Goal: Use online tool/utility

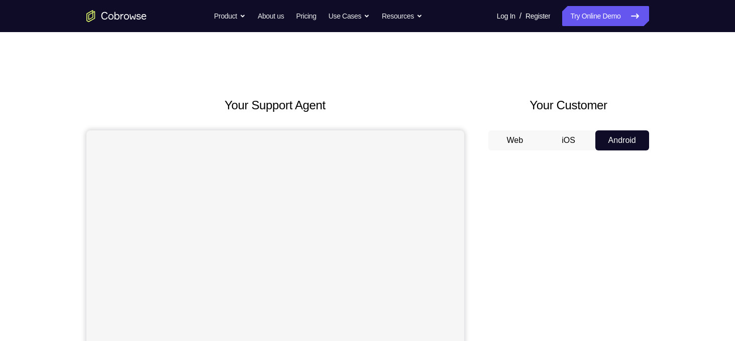
click at [624, 147] on button "Android" at bounding box center [622, 141] width 54 height 20
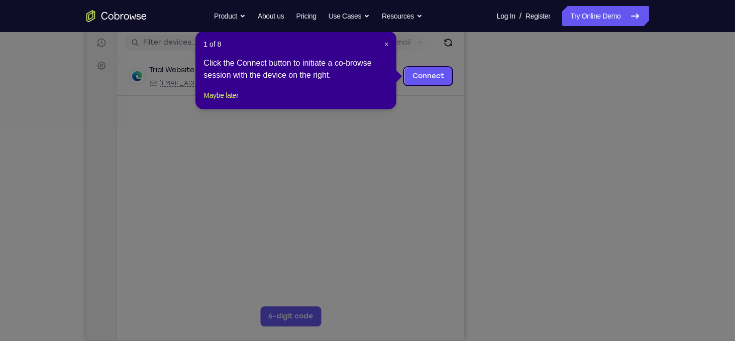
scroll to position [127, 0]
click at [384, 42] on span "×" at bounding box center [386, 44] width 4 height 8
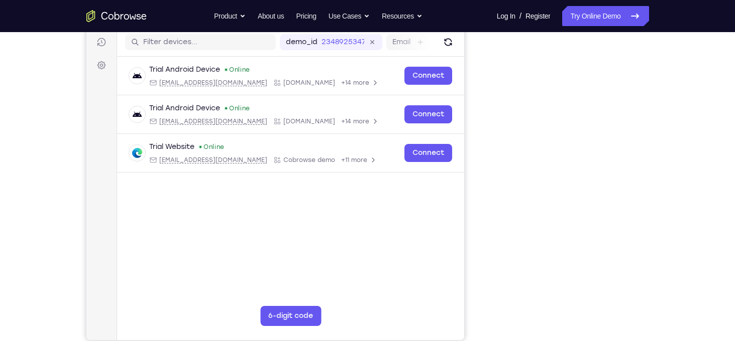
scroll to position [120, 0]
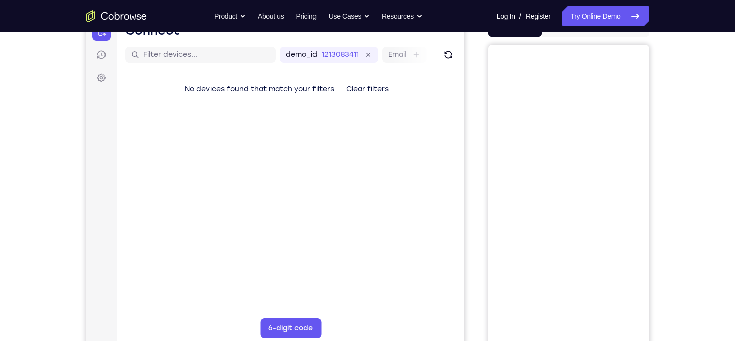
scroll to position [95, 0]
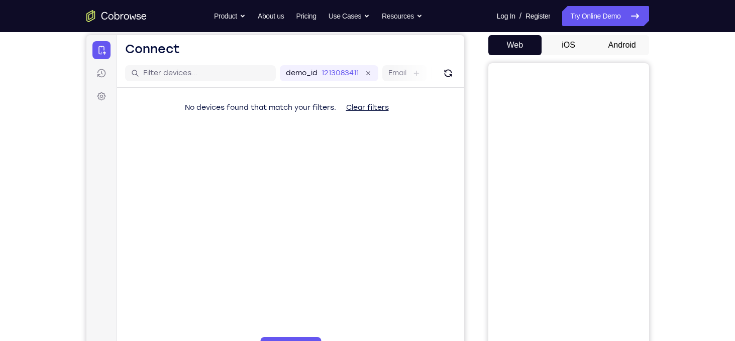
click at [613, 42] on button "Android" at bounding box center [622, 45] width 54 height 20
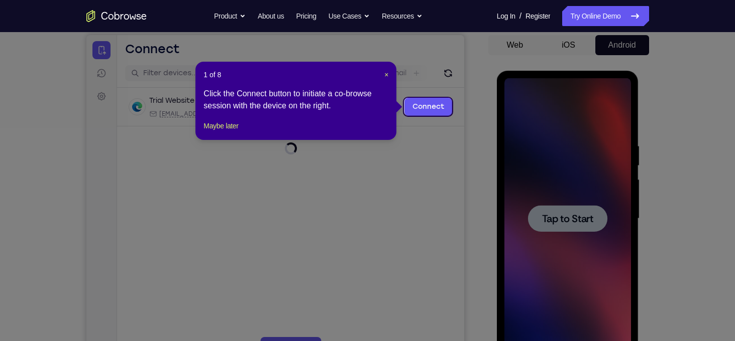
scroll to position [0, 0]
click at [387, 76] on span "×" at bounding box center [386, 75] width 4 height 8
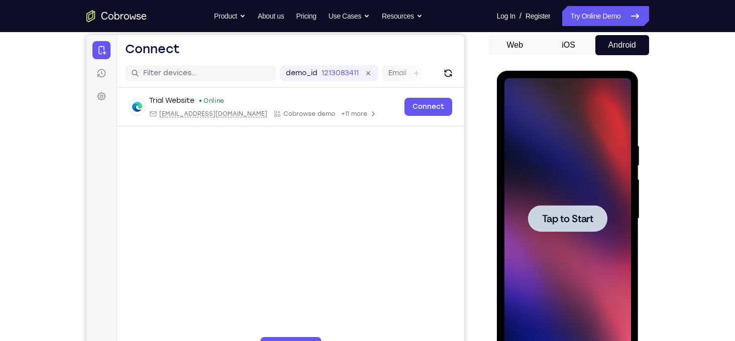
click at [520, 203] on div at bounding box center [567, 218] width 127 height 281
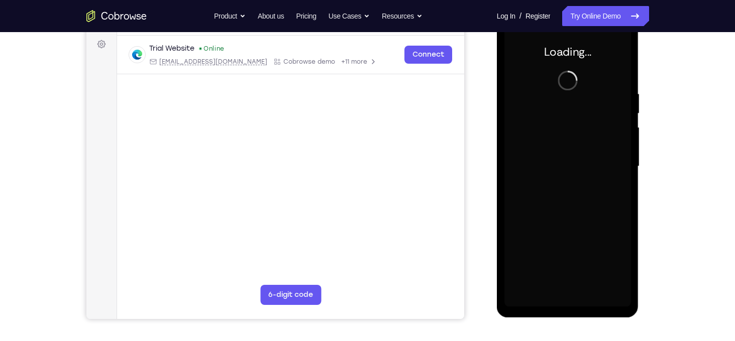
scroll to position [138, 0]
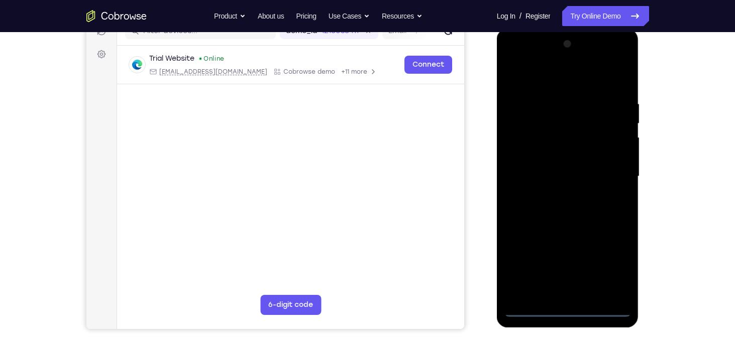
click at [571, 306] on div at bounding box center [567, 176] width 127 height 281
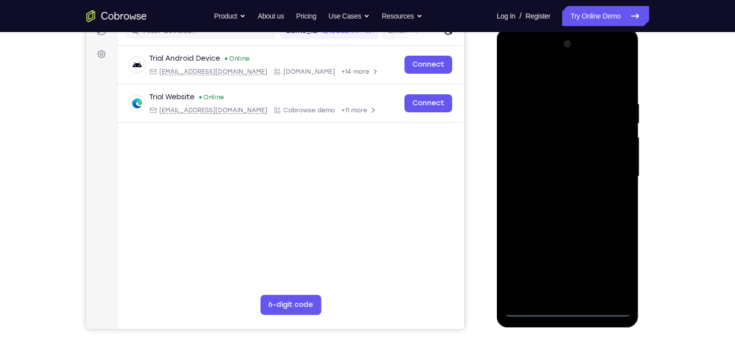
click at [569, 308] on div at bounding box center [567, 176] width 127 height 281
click at [609, 270] on div at bounding box center [567, 176] width 127 height 281
click at [557, 79] on div at bounding box center [567, 176] width 127 height 281
click at [608, 182] on div at bounding box center [567, 176] width 127 height 281
click at [557, 195] on div at bounding box center [567, 176] width 127 height 281
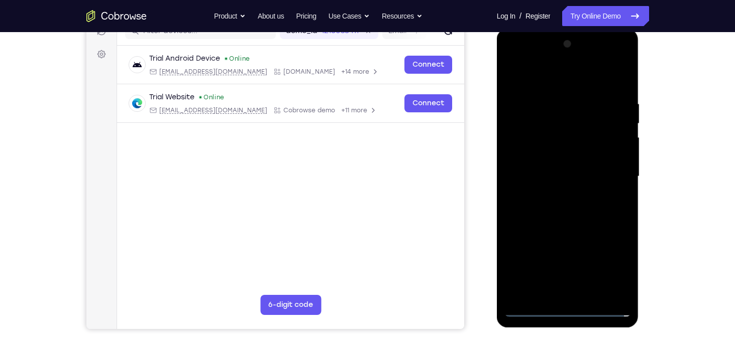
click at [567, 155] on div at bounding box center [567, 176] width 127 height 281
click at [556, 167] on div at bounding box center [567, 176] width 127 height 281
click at [525, 188] on div at bounding box center [567, 176] width 127 height 281
click at [571, 154] on div at bounding box center [567, 176] width 127 height 281
drag, startPoint x: 566, startPoint y: 235, endPoint x: 564, endPoint y: 251, distance: 16.7
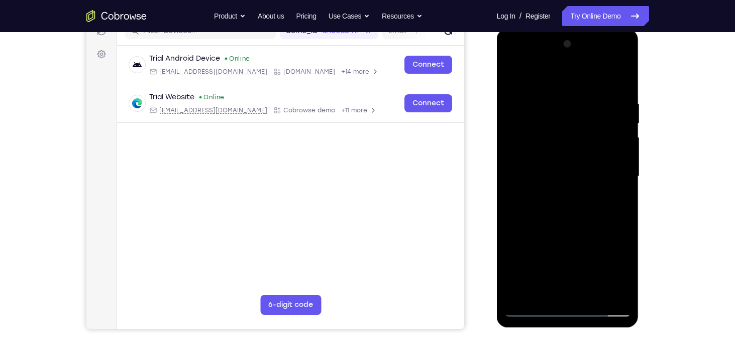
click at [564, 251] on div at bounding box center [567, 176] width 127 height 281
click at [554, 100] on div at bounding box center [567, 176] width 127 height 281
click at [616, 154] on div at bounding box center [567, 176] width 127 height 281
click at [507, 168] on div at bounding box center [567, 176] width 127 height 281
click at [621, 177] on div at bounding box center [567, 176] width 127 height 281
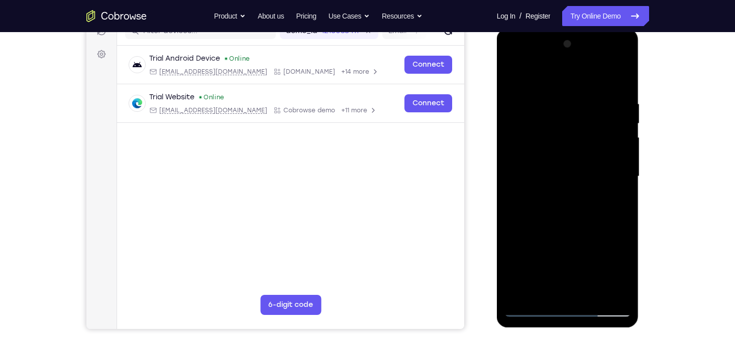
click at [621, 177] on div at bounding box center [567, 176] width 127 height 281
click at [620, 176] on div at bounding box center [567, 176] width 127 height 281
click at [620, 166] on div at bounding box center [567, 176] width 127 height 281
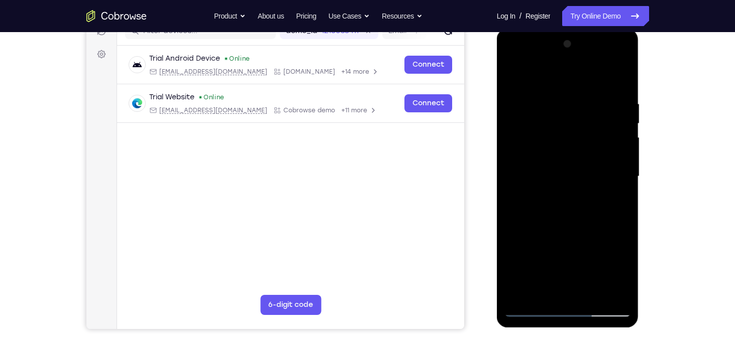
click at [620, 166] on div at bounding box center [567, 176] width 127 height 281
click at [507, 149] on div at bounding box center [567, 176] width 127 height 281
click at [511, 149] on div at bounding box center [567, 176] width 127 height 281
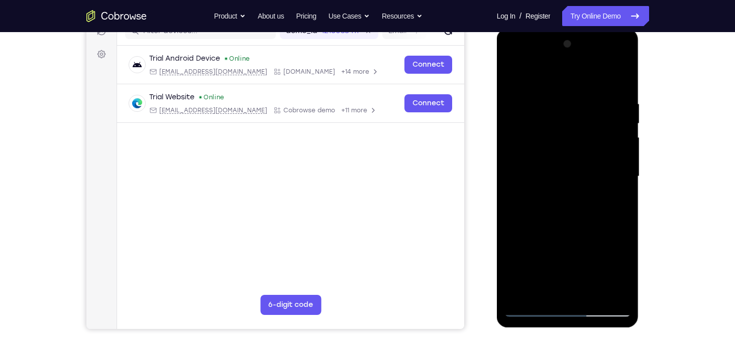
click at [511, 149] on div at bounding box center [567, 176] width 127 height 281
click at [511, 146] on div at bounding box center [567, 176] width 127 height 281
click at [618, 139] on div at bounding box center [567, 176] width 127 height 281
drag, startPoint x: 623, startPoint y: 141, endPoint x: 442, endPoint y: 164, distance: 181.8
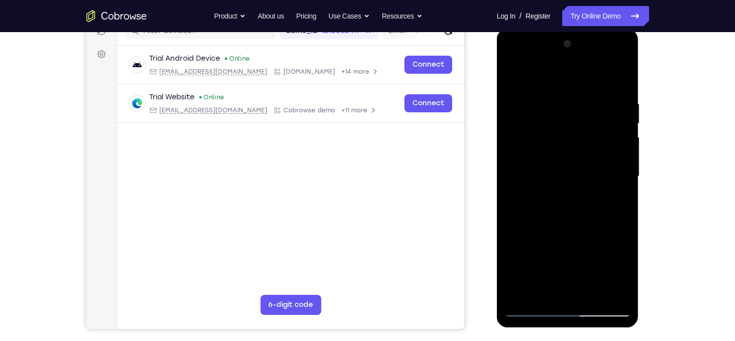
click at [497, 164] on html "Online web based iOS Simulators and Android Emulators. Run iPhone, iPad, Mobile…" at bounding box center [568, 179] width 143 height 301
click at [617, 145] on div at bounding box center [567, 176] width 127 height 281
click at [618, 82] on div at bounding box center [567, 176] width 127 height 281
